Goal: Transaction & Acquisition: Purchase product/service

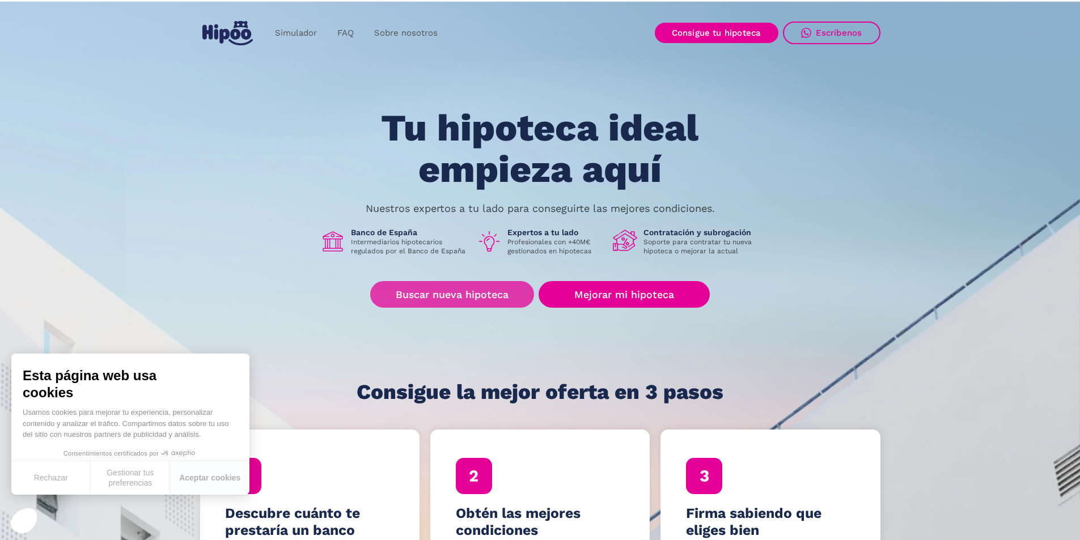
click at [430, 298] on link "Buscar nueva hipoteca" at bounding box center [452, 294] width 164 height 27
click at [477, 285] on link "Buscar nueva hipoteca" at bounding box center [452, 294] width 164 height 27
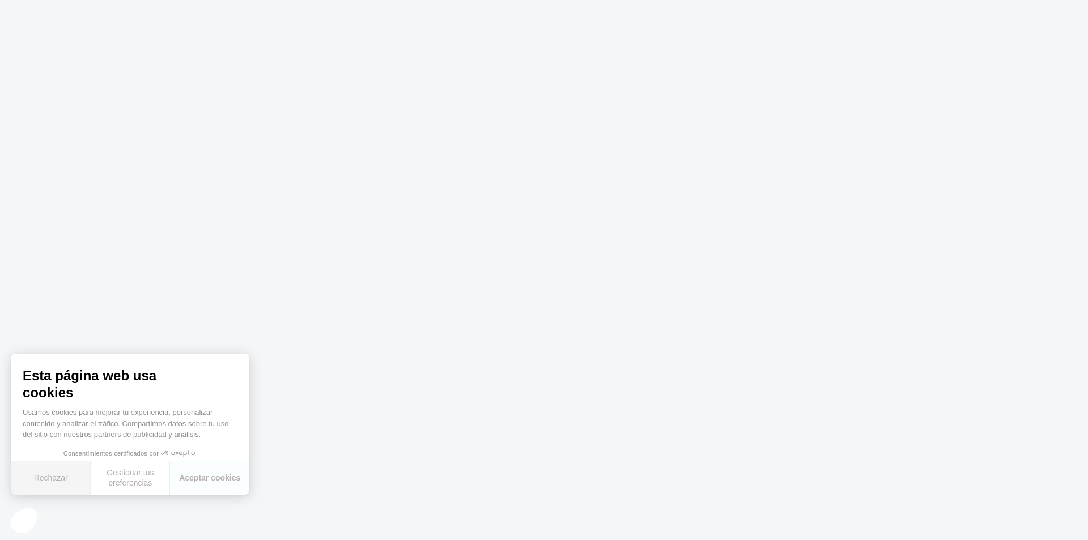
click at [58, 474] on button "Rechazar" at bounding box center [50, 477] width 79 height 33
